Goal: Task Accomplishment & Management: Complete application form

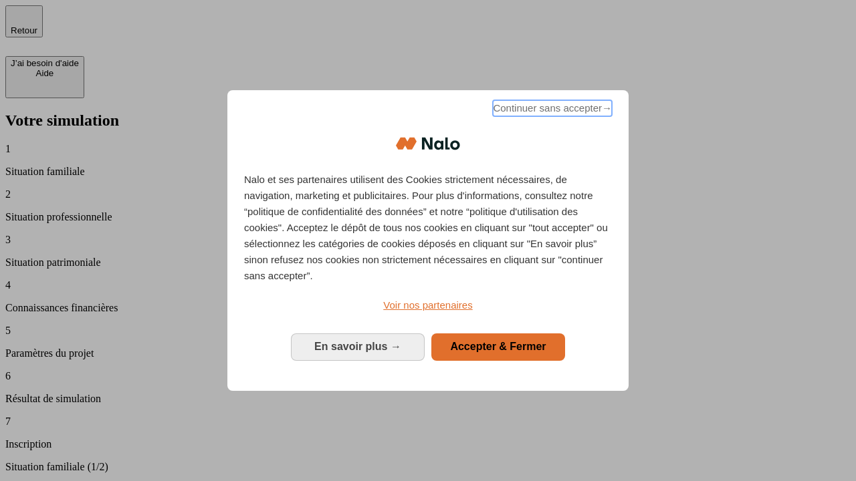
click at [551, 110] on span "Continuer sans accepter →" at bounding box center [552, 108] width 119 height 16
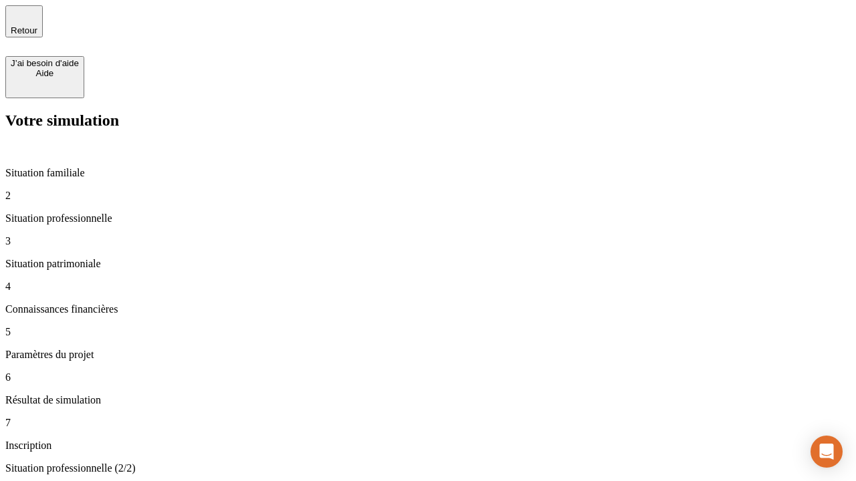
type input "30 000"
type input "1 000"
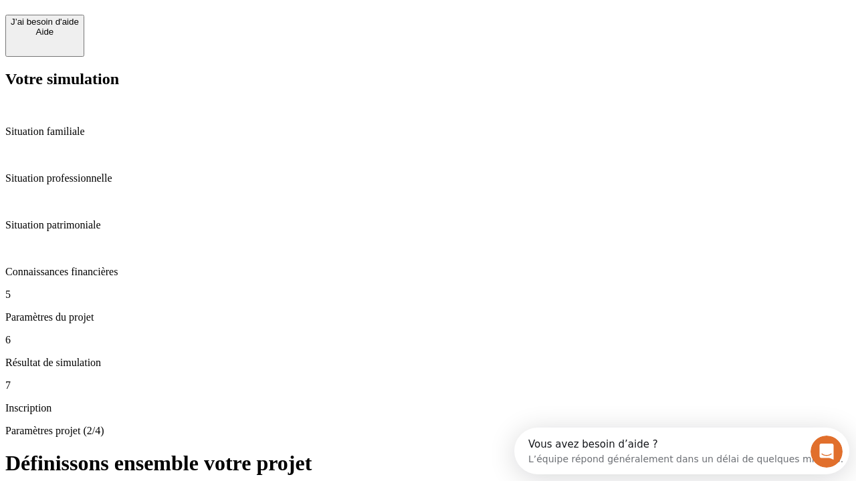
scroll to position [25, 0]
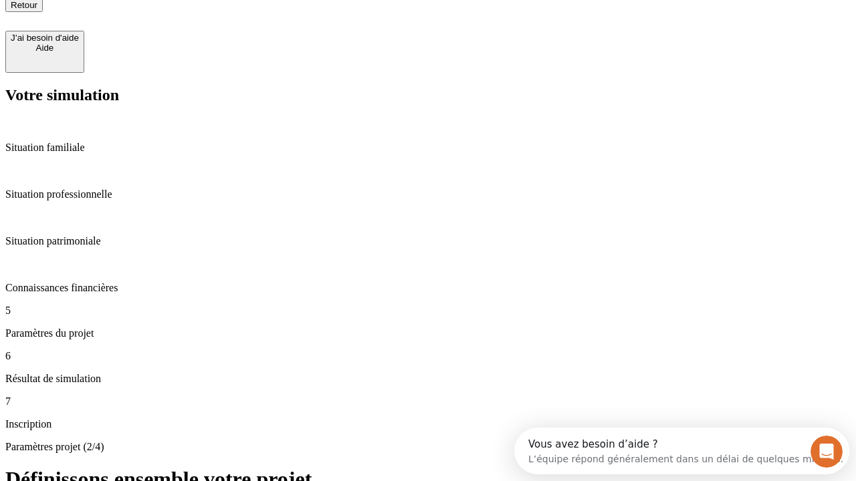
type input "65"
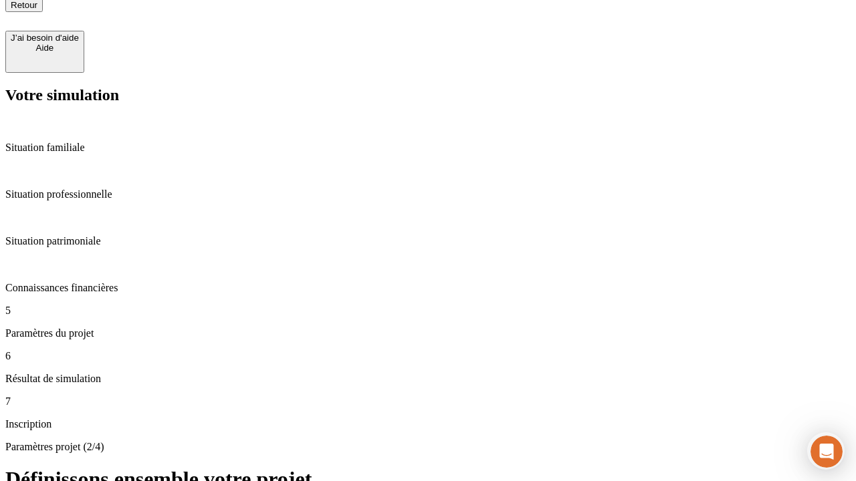
type input "5 000"
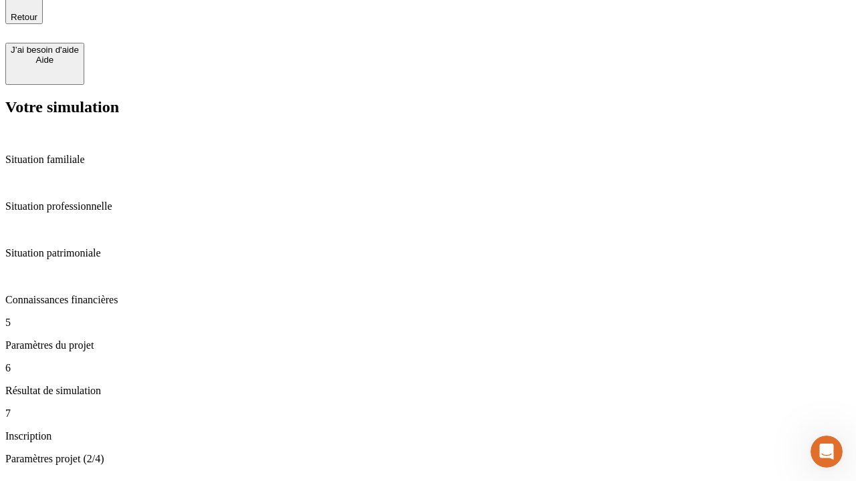
type input "640"
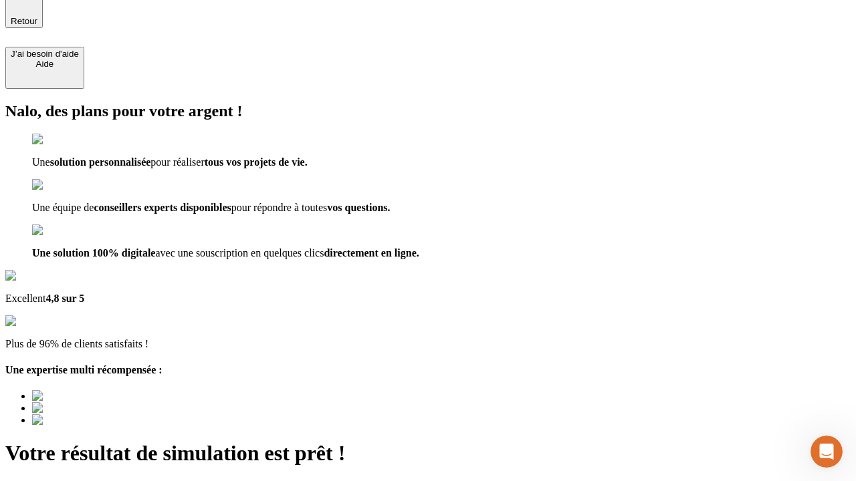
scroll to position [0, 3]
type input "[EMAIL_ADDRESS][DOMAIN_NAME]"
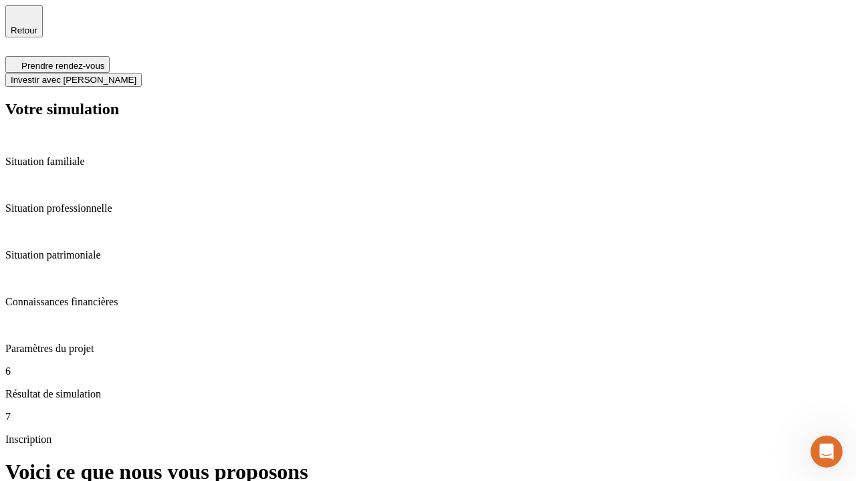
click at [136, 75] on span "Investir avec [PERSON_NAME]" at bounding box center [74, 80] width 126 height 10
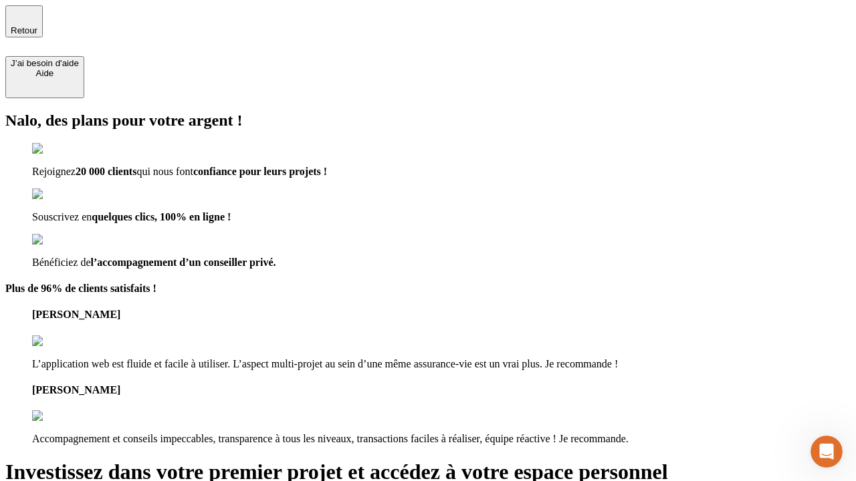
scroll to position [4, 0]
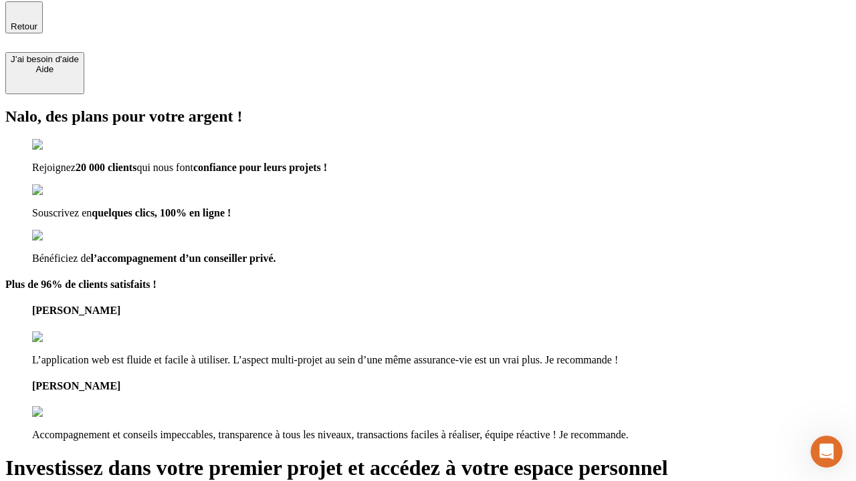
type input "[PERSON_NAME][EMAIL_ADDRESS][DOMAIN_NAME]"
